Goal: Task Accomplishment & Management: Use online tool/utility

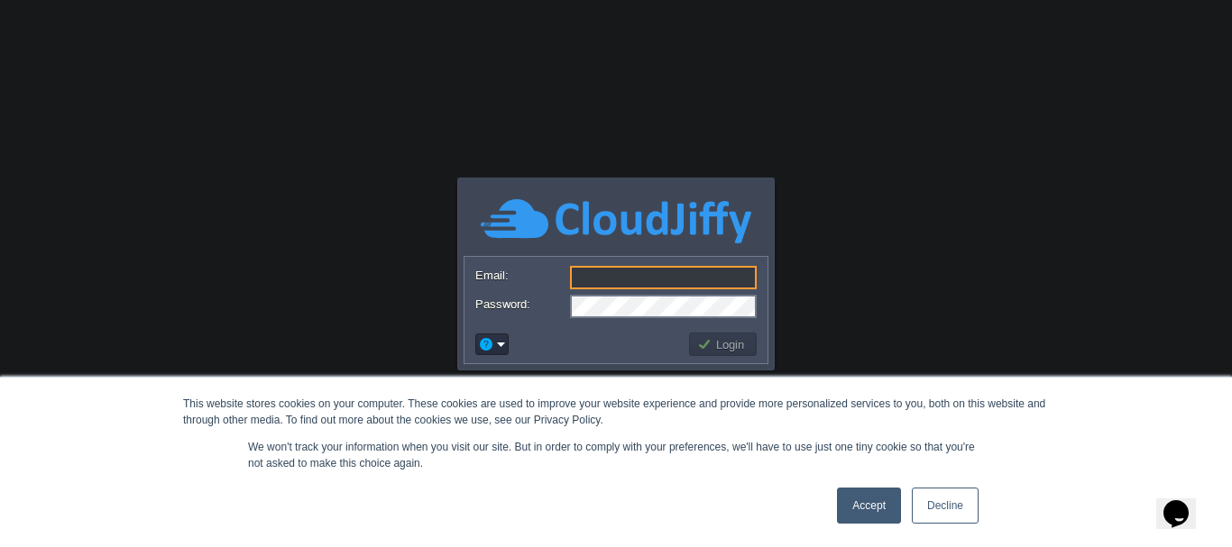
type input "[DOMAIN_NAME][EMAIL_ADDRESS][DOMAIN_NAME]"
click at [739, 351] on button "Login" at bounding box center [723, 344] width 52 height 16
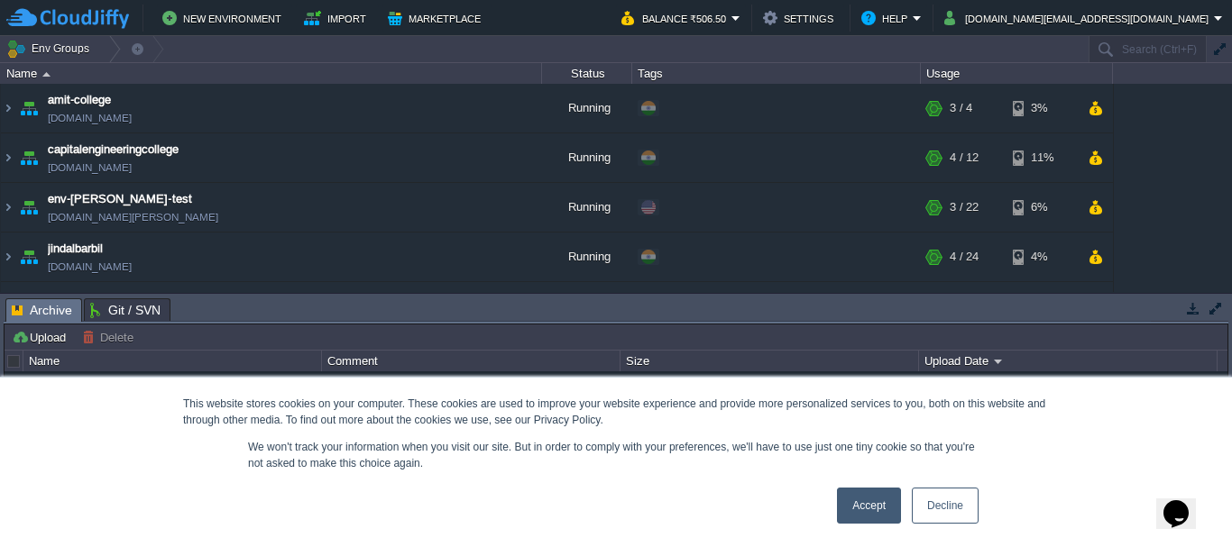
click at [944, 497] on link "Decline" at bounding box center [945, 506] width 67 height 36
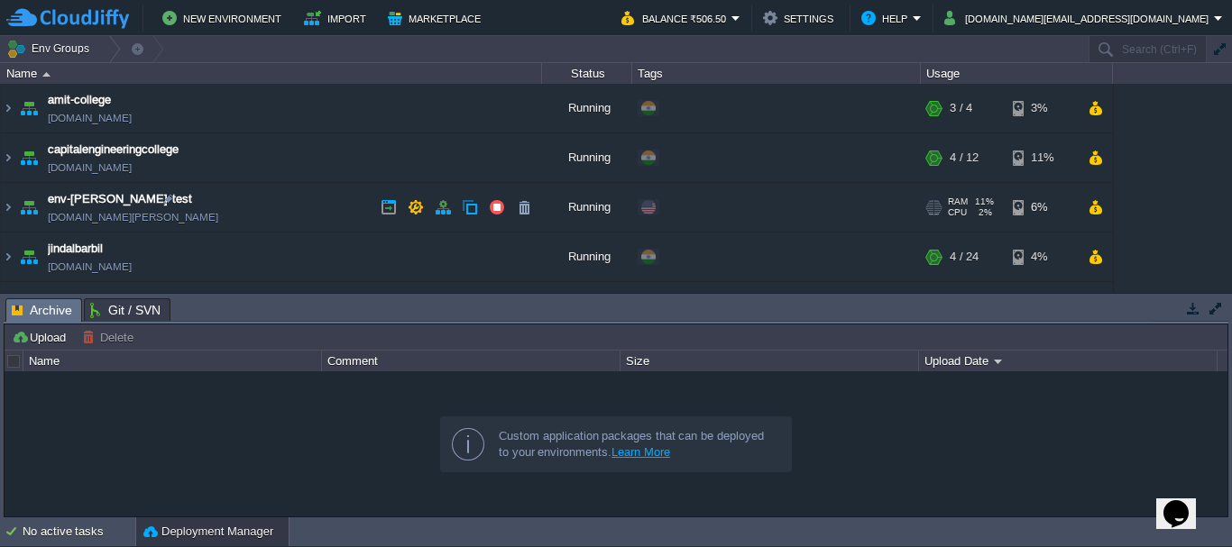
click at [90, 200] on span "env-[PERSON_NAME]-test" at bounding box center [120, 199] width 144 height 18
click at [12, 206] on img at bounding box center [8, 207] width 14 height 49
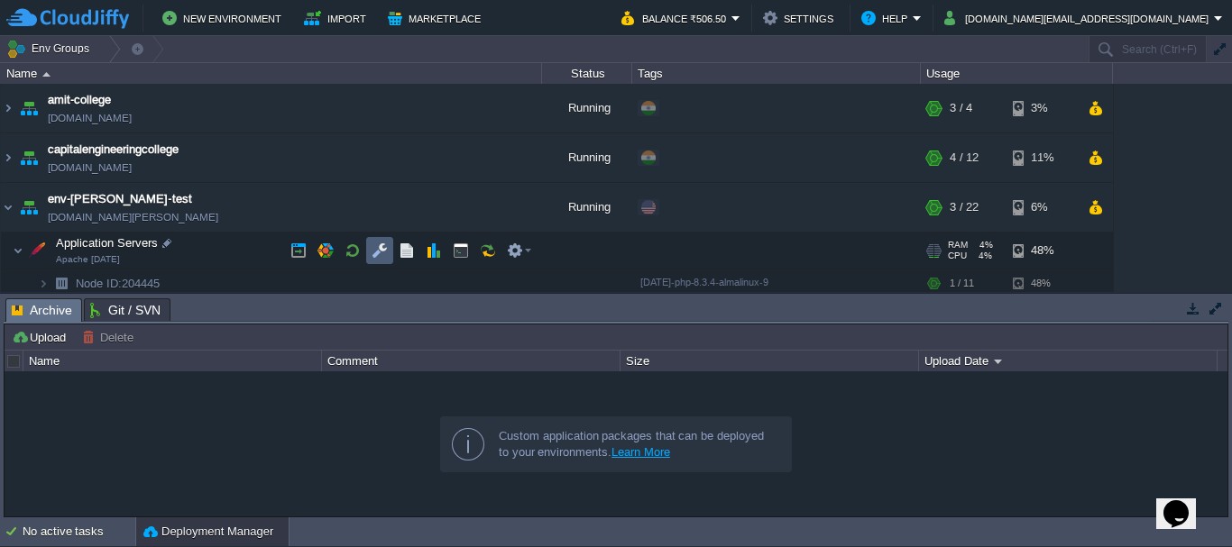
click at [370, 252] on td at bounding box center [379, 250] width 27 height 27
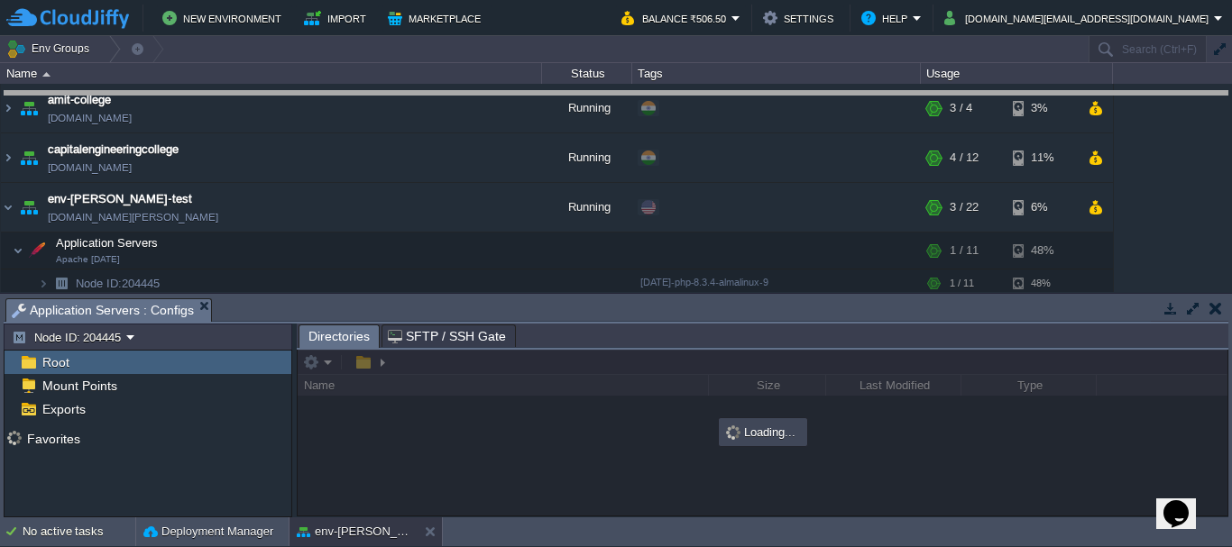
drag, startPoint x: 480, startPoint y: 315, endPoint x: 441, endPoint y: 98, distance: 219.9
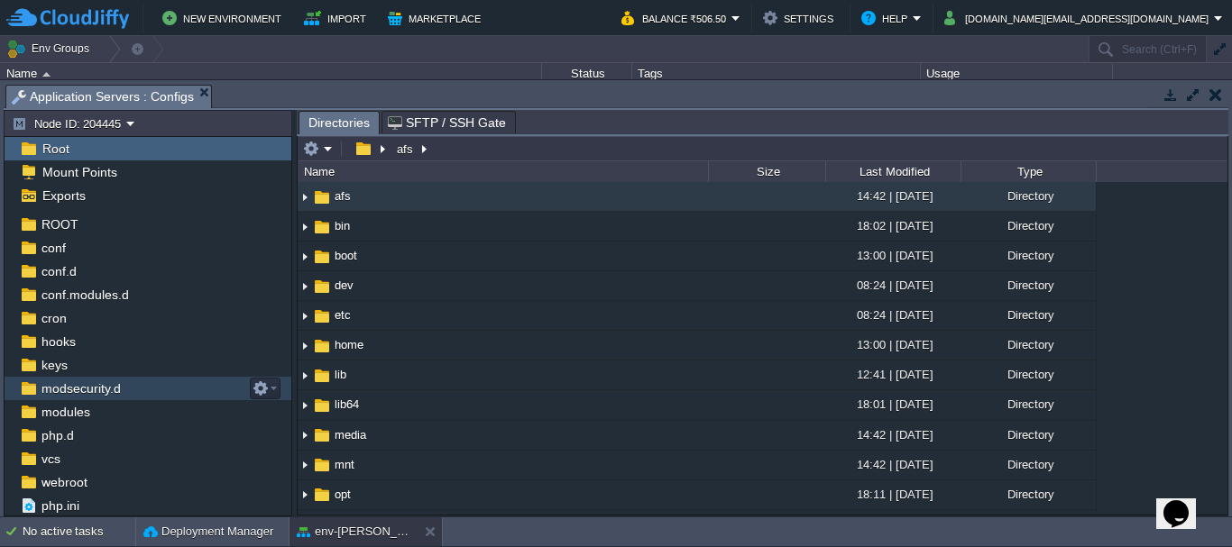
scroll to position [45, 0]
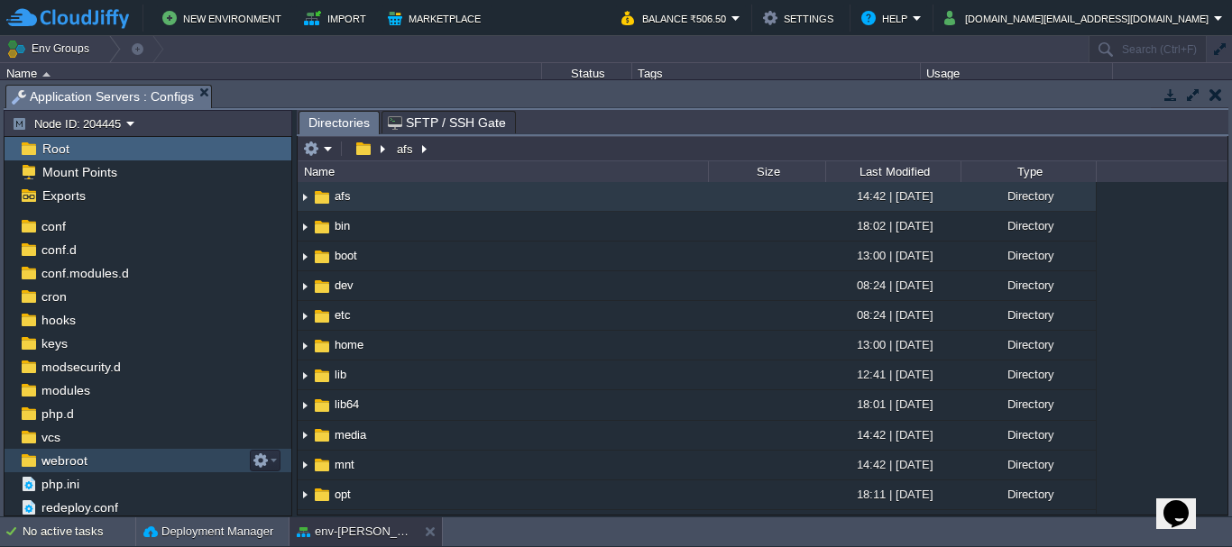
click at [61, 467] on span "webroot" at bounding box center [64, 461] width 52 height 16
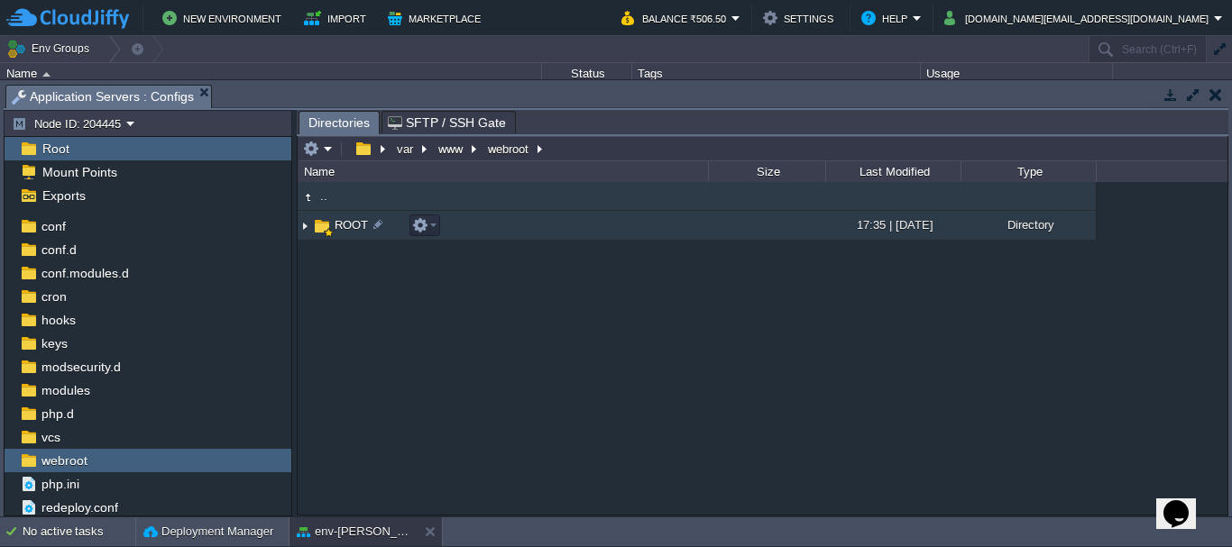
click at [310, 222] on img at bounding box center [305, 226] width 14 height 28
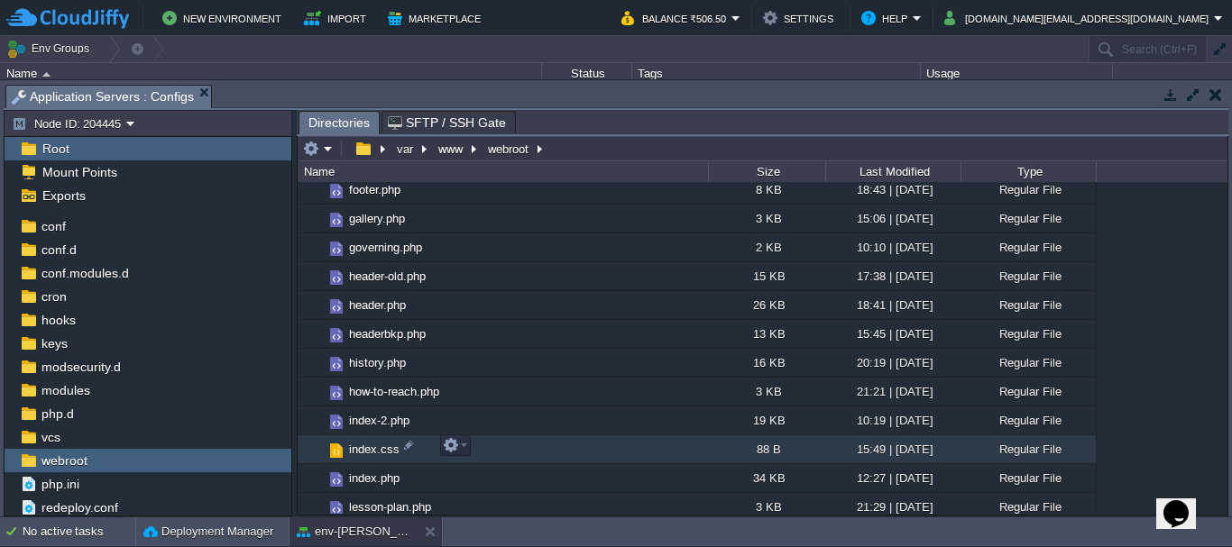
scroll to position [1894, 0]
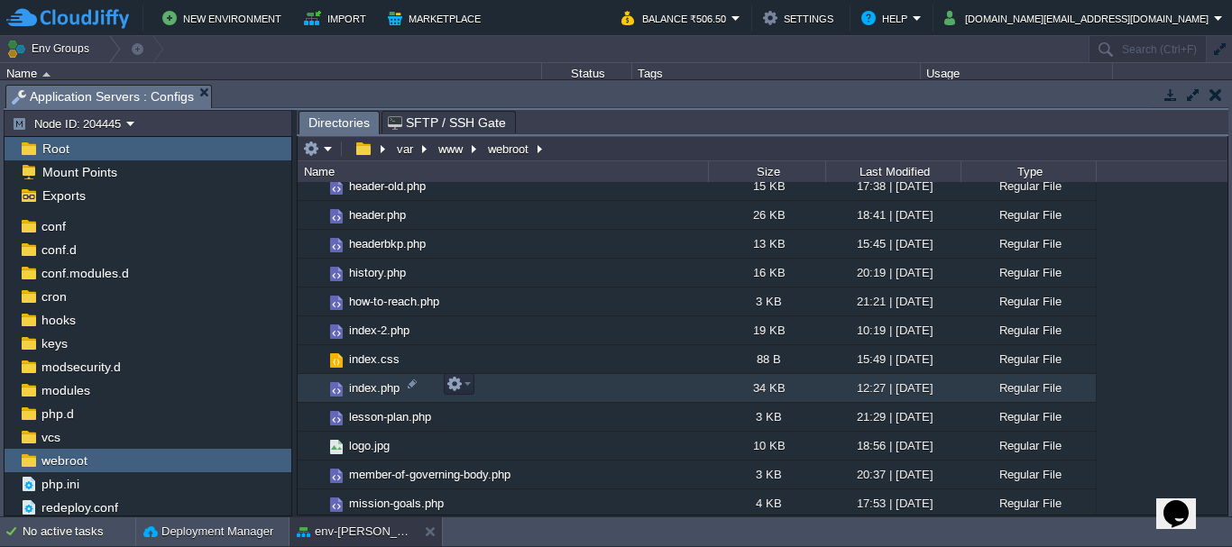
click at [360, 390] on span "index.php" at bounding box center [374, 388] width 56 height 15
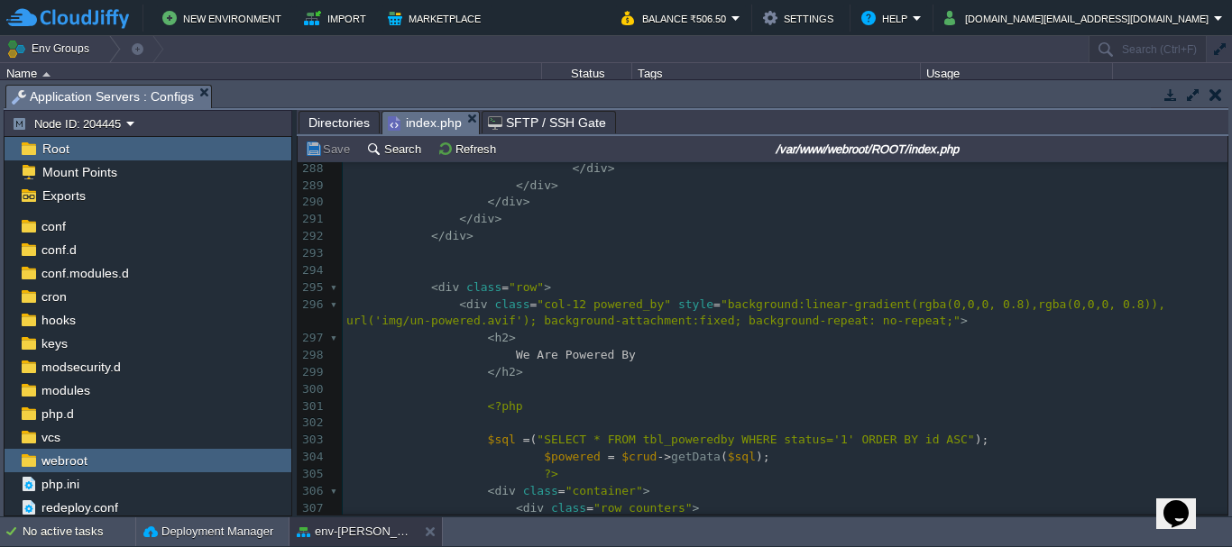
scroll to position [5411, 0]
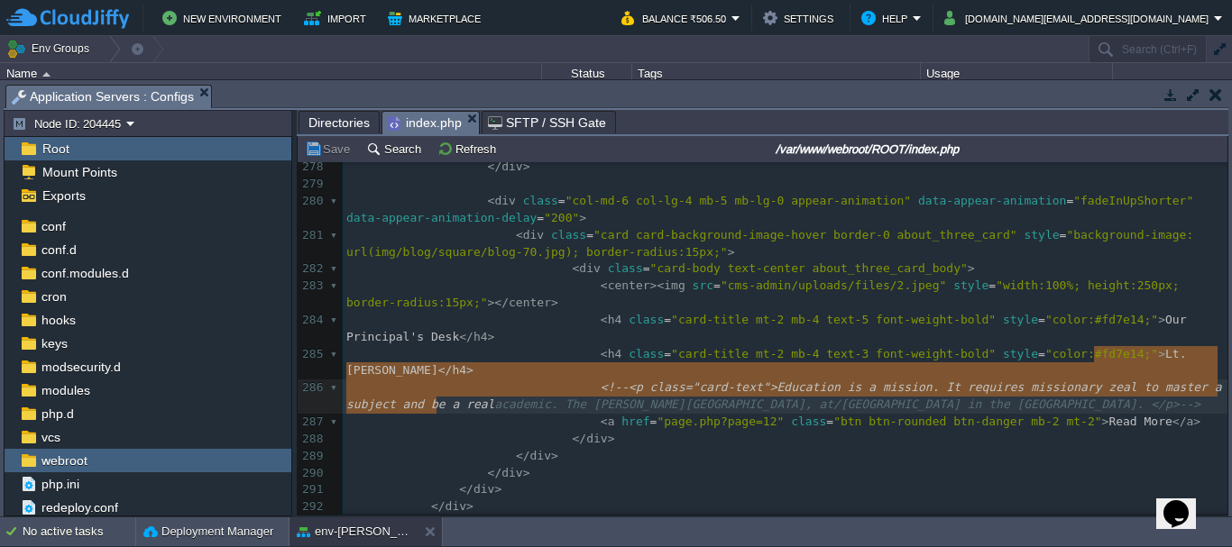
type textarea "Lt. [PERSON_NAME]</h4>"
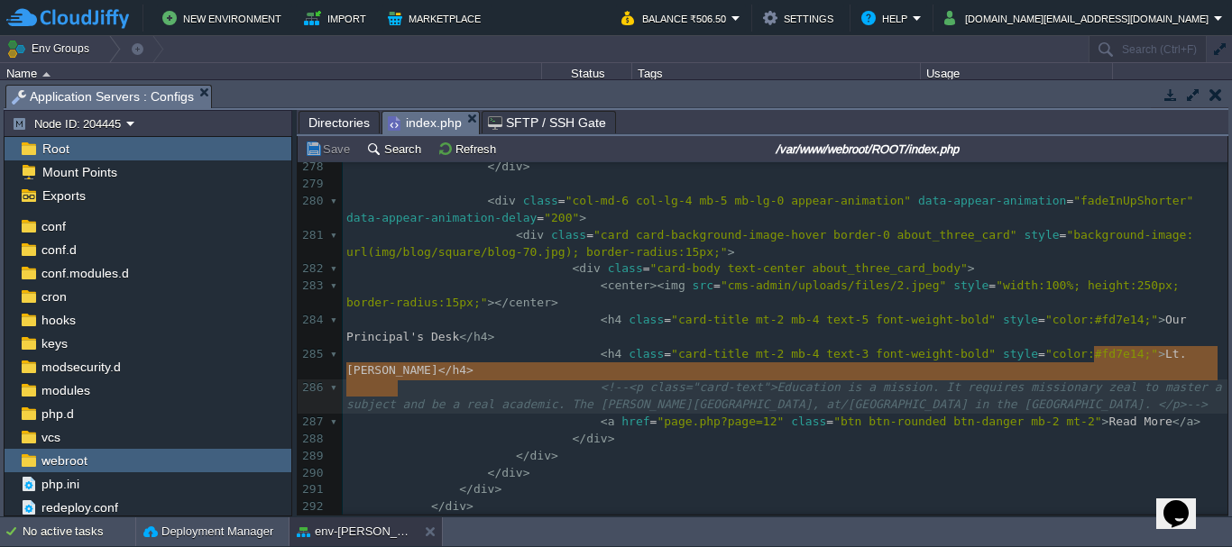
drag, startPoint x: 1096, startPoint y: 360, endPoint x: 403, endPoint y: 382, distance: 692.9
type textarea "Indrasingh"
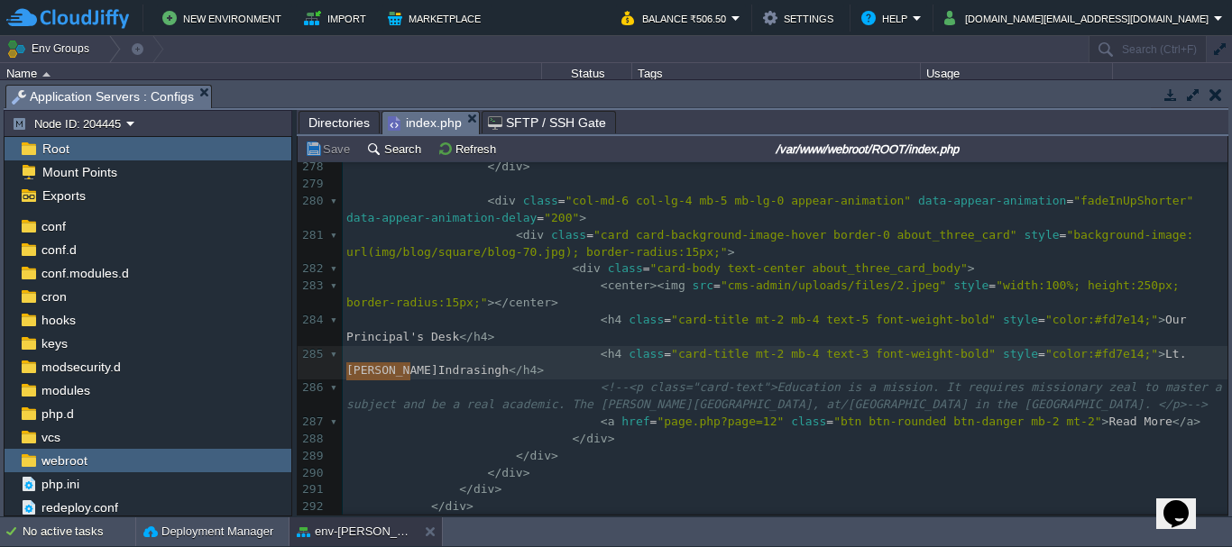
drag, startPoint x: 403, startPoint y: 382, endPoint x: 412, endPoint y: 371, distance: 14.8
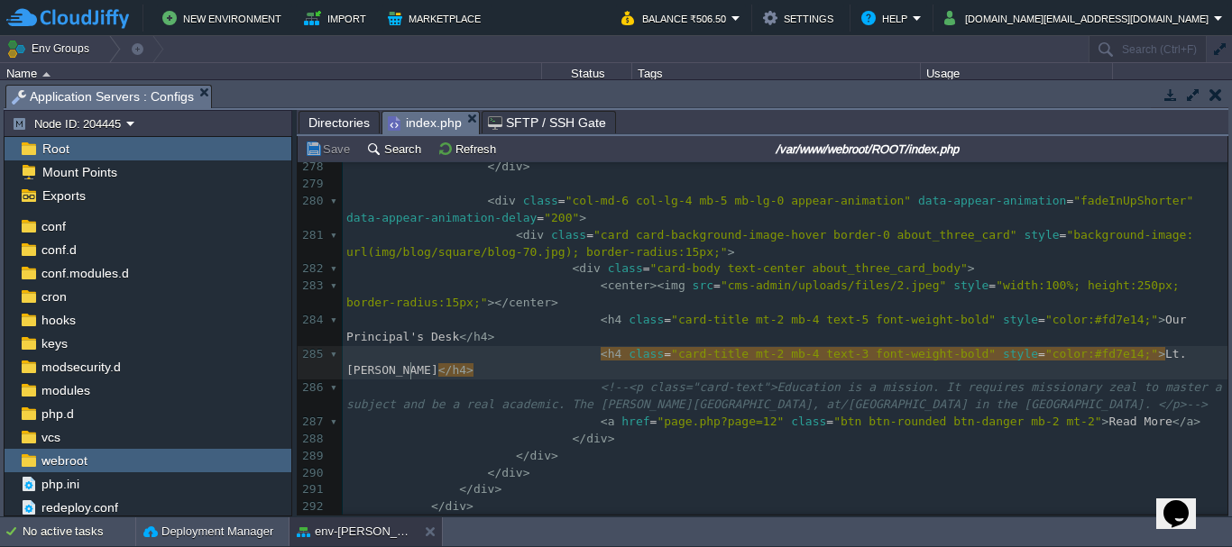
click at [1134, 387] on div "x <?php 268 < div class = "card card-background-image-hover border-0 about_thre…" at bounding box center [785, 440] width 885 height 1036
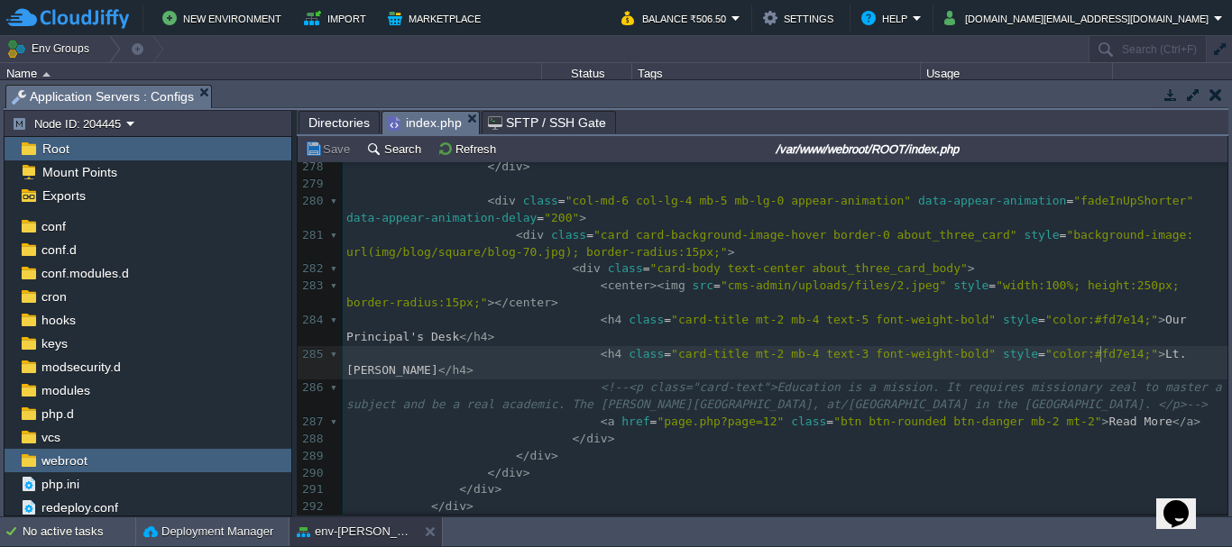
click at [1097, 356] on span "Lt. [PERSON_NAME]" at bounding box center [769, 362] width 847 height 31
type textarea "Lt. [PERSON_NAME]"
drag, startPoint x: 1095, startPoint y: 358, endPoint x: 414, endPoint y: 381, distance: 681.2
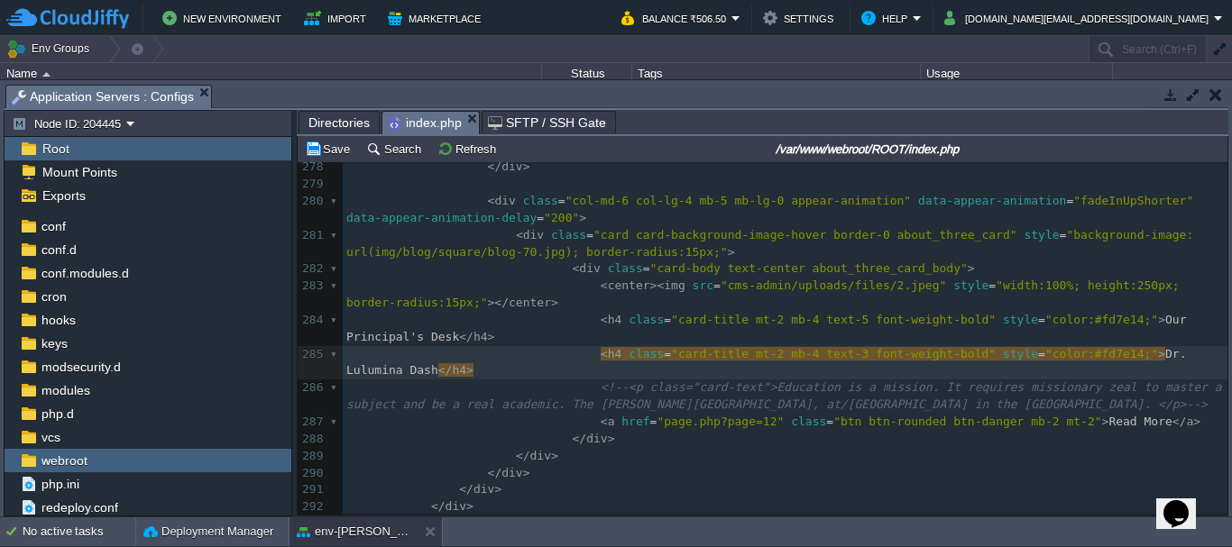
click at [325, 133] on span "Directories" at bounding box center [338, 123] width 61 height 22
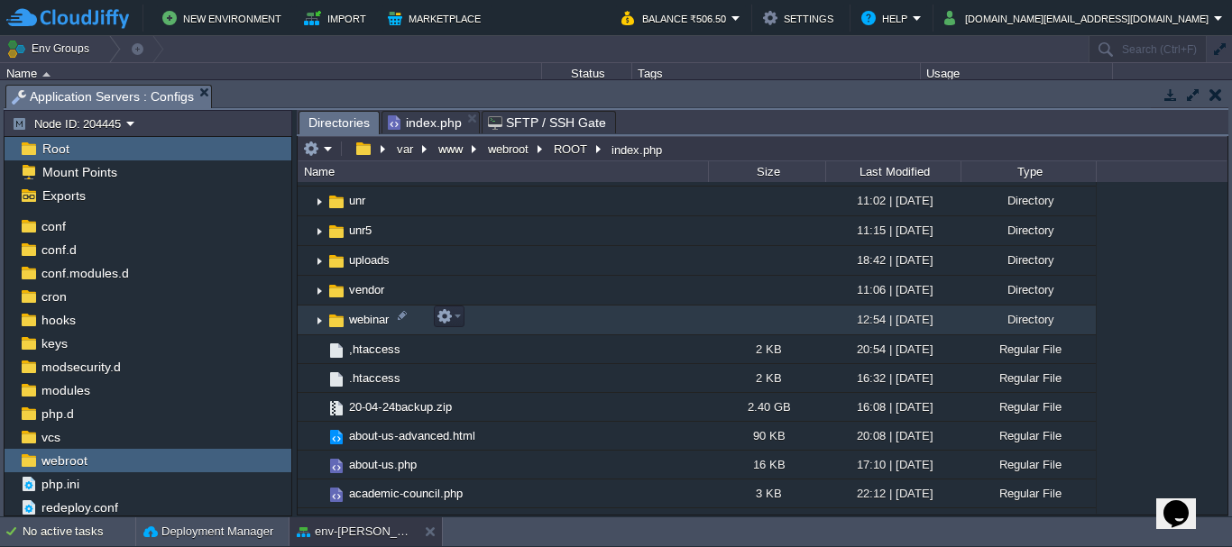
scroll to position [992, 0]
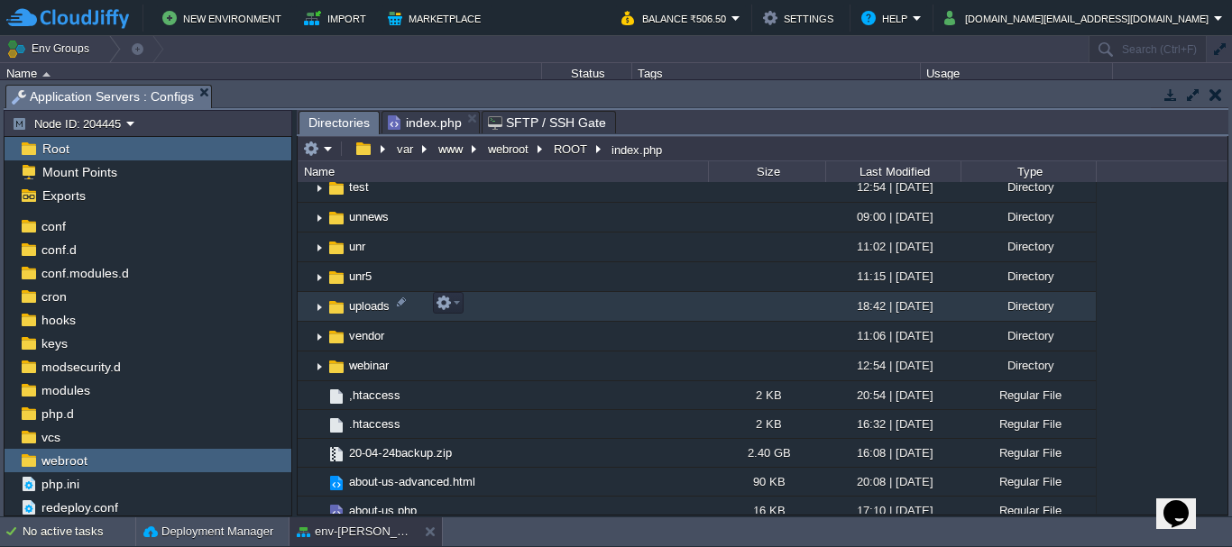
click at [375, 298] on span "uploads" at bounding box center [369, 305] width 46 height 15
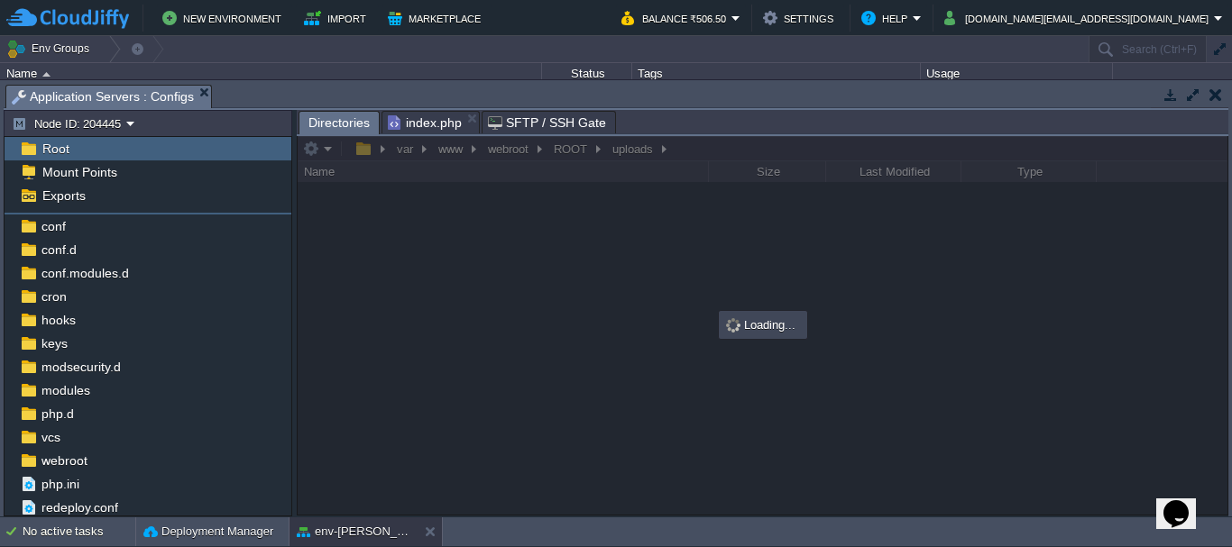
scroll to position [0, 0]
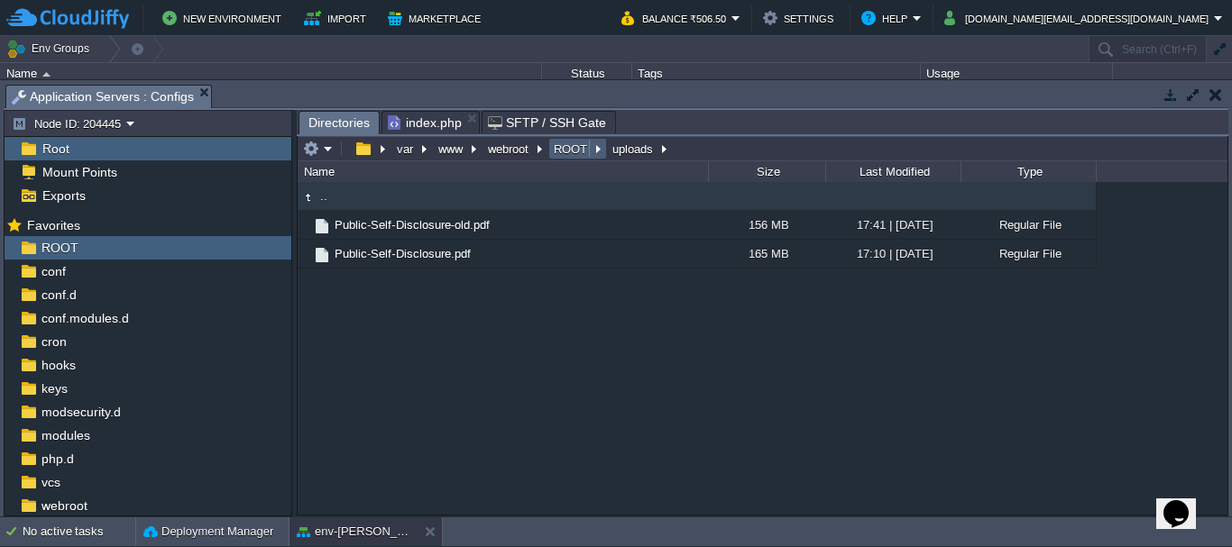
click at [589, 150] on button "ROOT" at bounding box center [571, 149] width 41 height 16
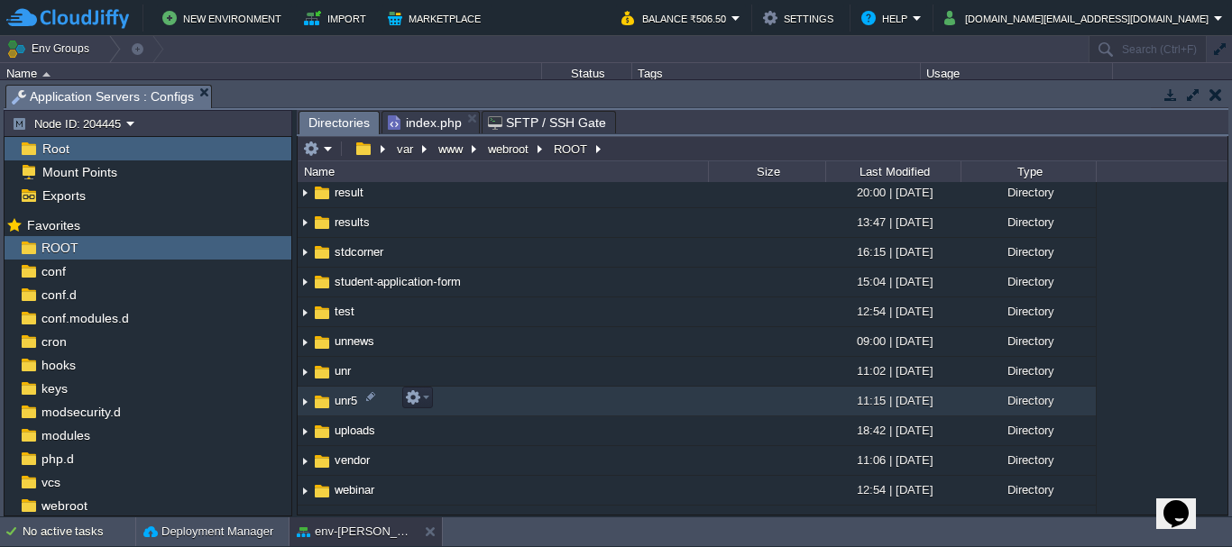
scroll to position [902, 0]
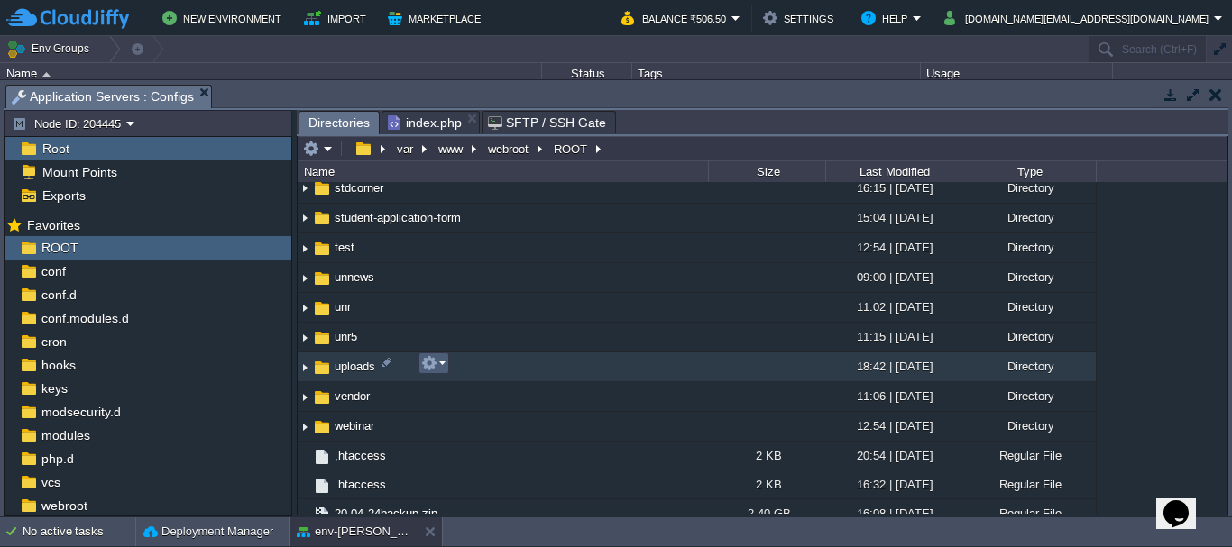
click at [447, 368] on td at bounding box center [433, 364] width 31 height 22
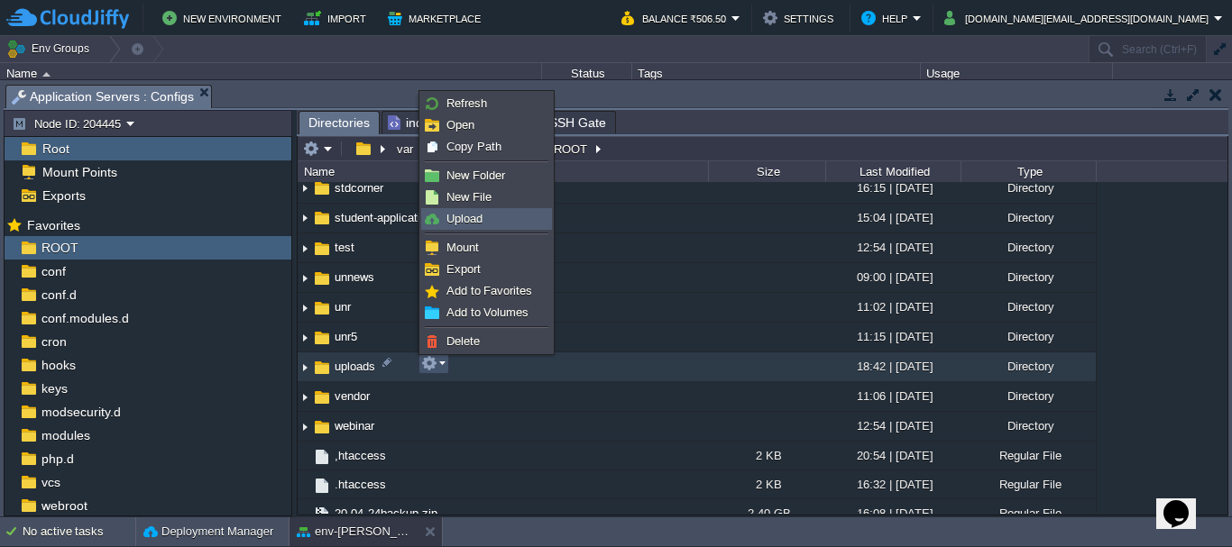
click at [438, 224] on img at bounding box center [432, 219] width 14 height 14
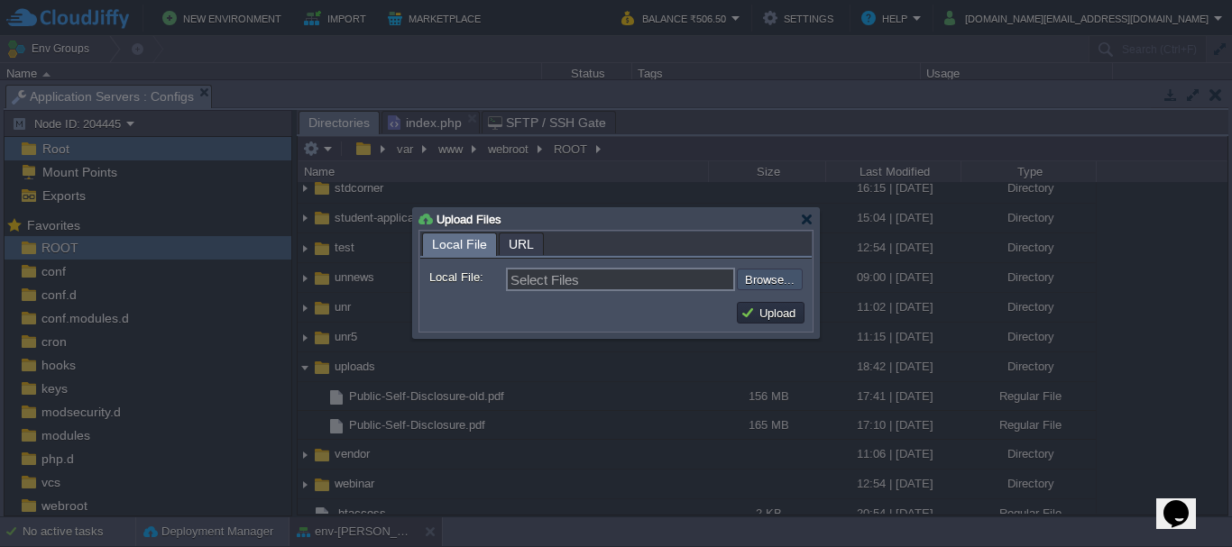
click at [759, 285] on input "file" at bounding box center [688, 280] width 228 height 22
type input "C:\fakepath\Dr-[PERSON_NAME]-Dash.jpeg"
type input "Dr-[PERSON_NAME].jpeg"
click at [783, 316] on button "Upload" at bounding box center [770, 313] width 60 height 16
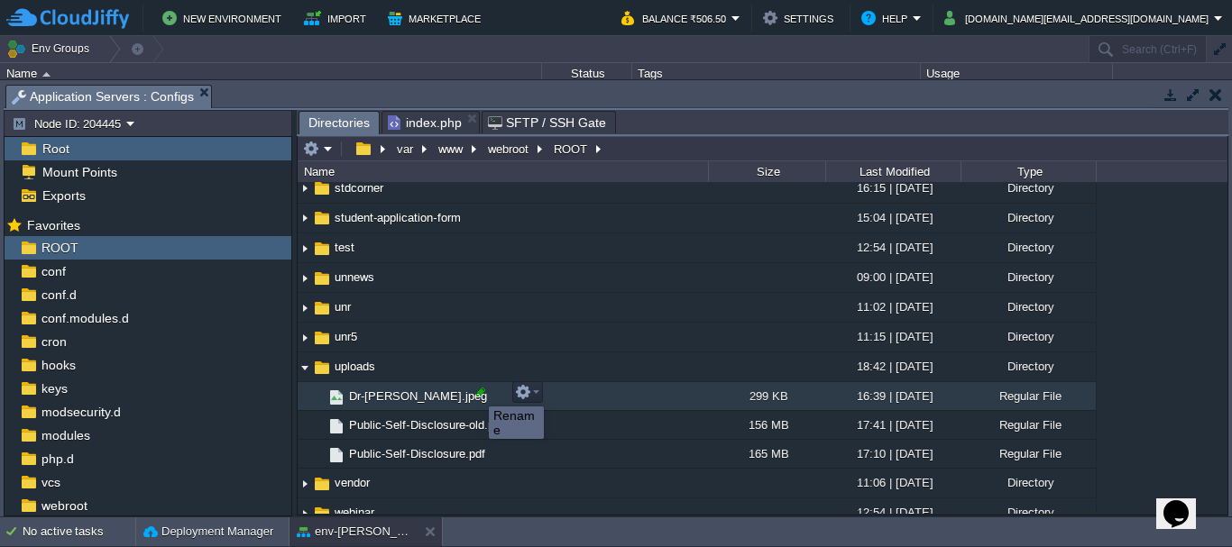
click at [474, 394] on div at bounding box center [481, 392] width 16 height 16
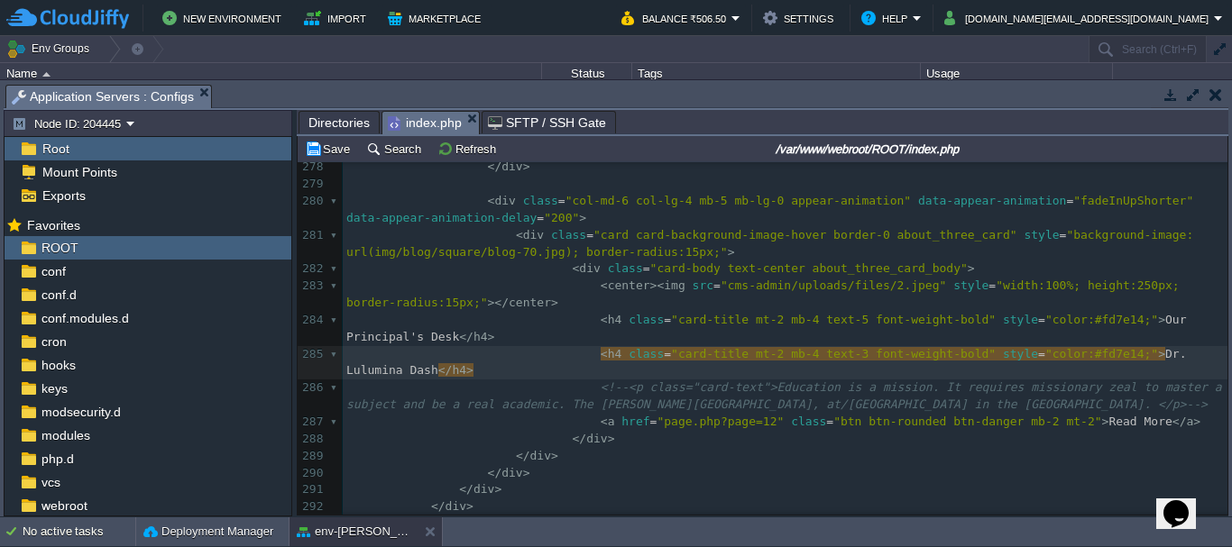
click at [434, 117] on span "index.php" at bounding box center [425, 123] width 74 height 23
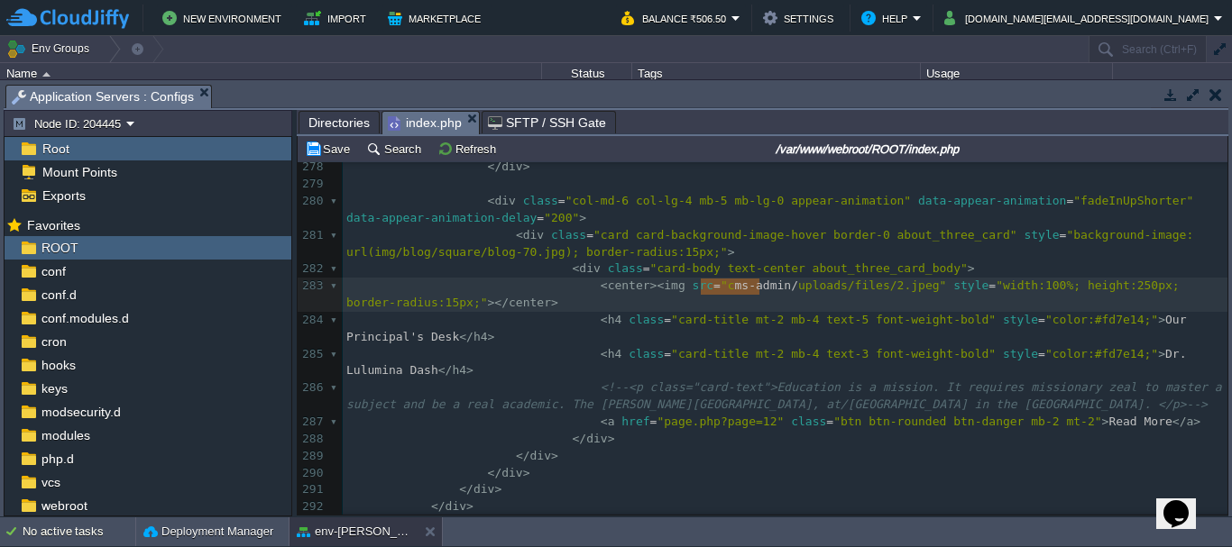
type textarea "cms-admin/"
drag, startPoint x: 761, startPoint y: 285, endPoint x: 697, endPoint y: 288, distance: 64.1
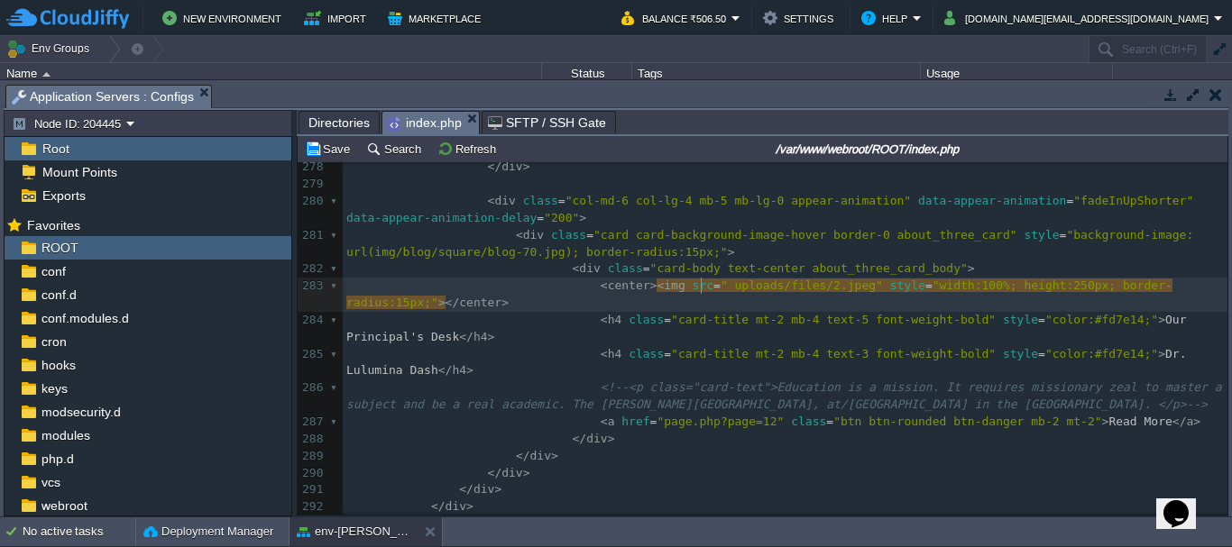
scroll to position [6, 6]
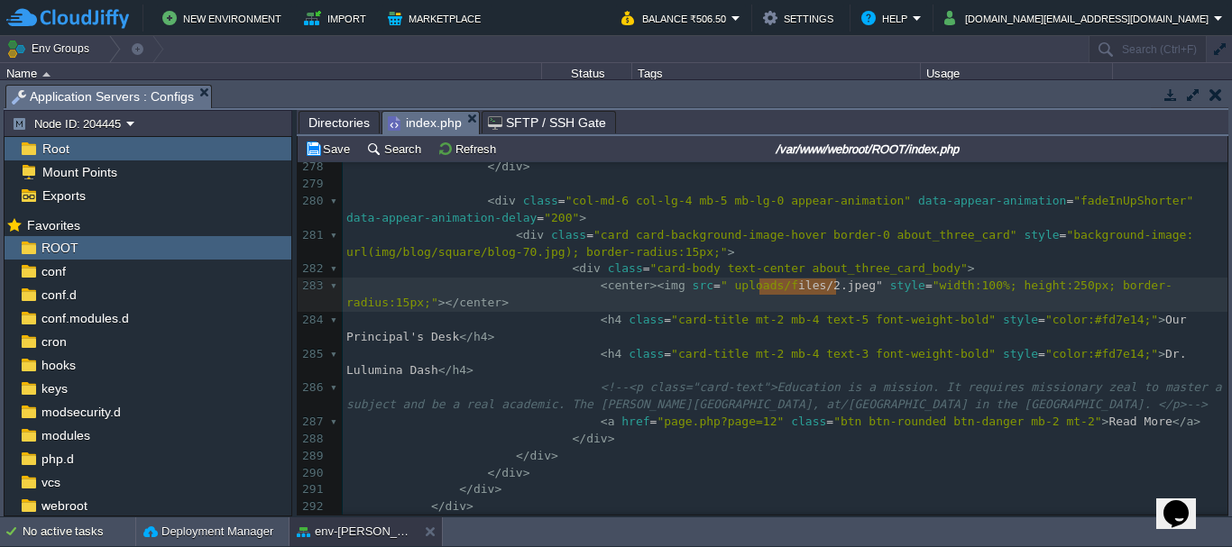
type textarea "iles/2.jpeg"
drag, startPoint x: 757, startPoint y: 287, endPoint x: 831, endPoint y: 289, distance: 74.9
